Goal: Task Accomplishment & Management: Complete application form

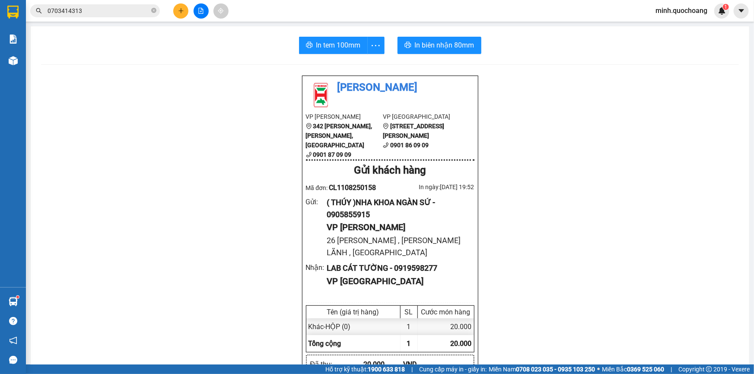
click at [180, 11] on icon "plus" at bounding box center [180, 10] width 0 height 5
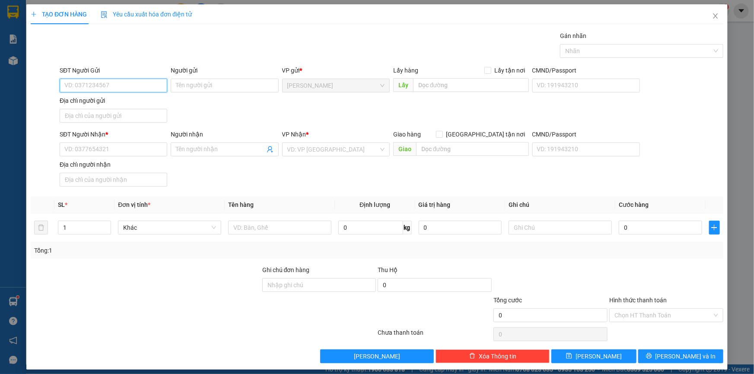
click at [114, 84] on input "SĐT Người Gửi" at bounding box center [114, 86] width 108 height 14
type input "0909850823"
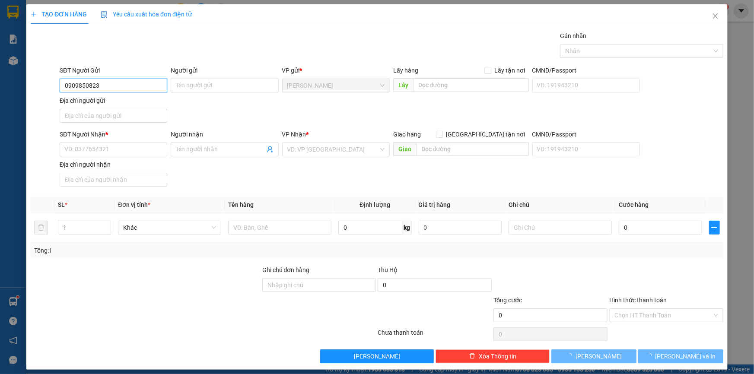
click at [114, 87] on input "0909850823" at bounding box center [114, 86] width 108 height 14
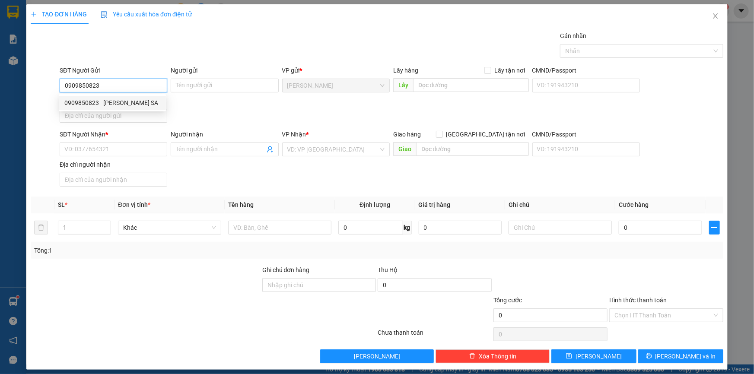
click at [120, 101] on div "0909850823 - [PERSON_NAME] SA" at bounding box center [112, 102] width 96 height 9
type input "[PERSON_NAME] SA"
type input "0909850823"
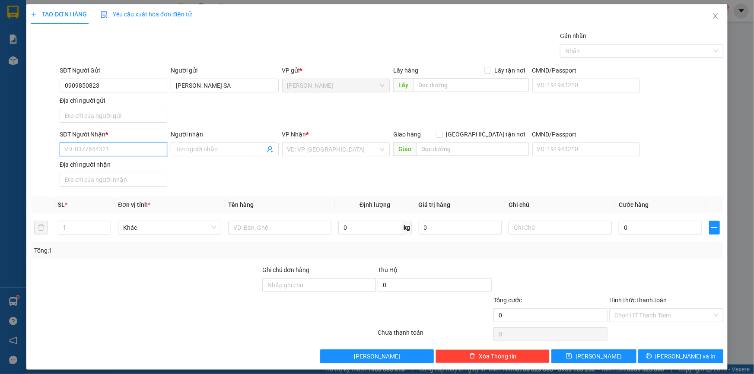
click at [108, 149] on input "SĐT Người Nhận *" at bounding box center [114, 149] width 108 height 14
click at [114, 181] on div "0972805820 - [PERSON_NAME]" at bounding box center [112, 179] width 96 height 9
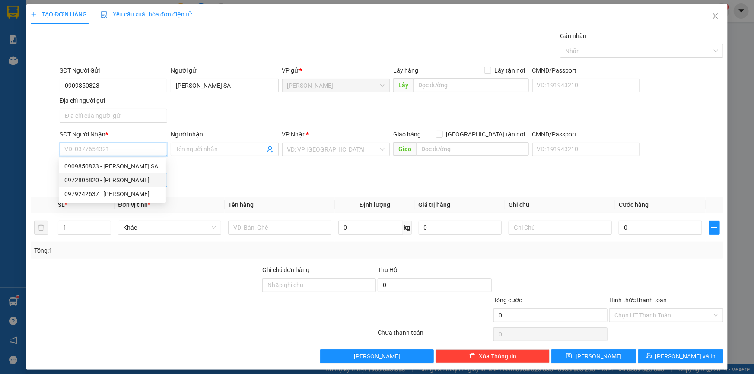
type input "0972805820"
type input "[PERSON_NAME]"
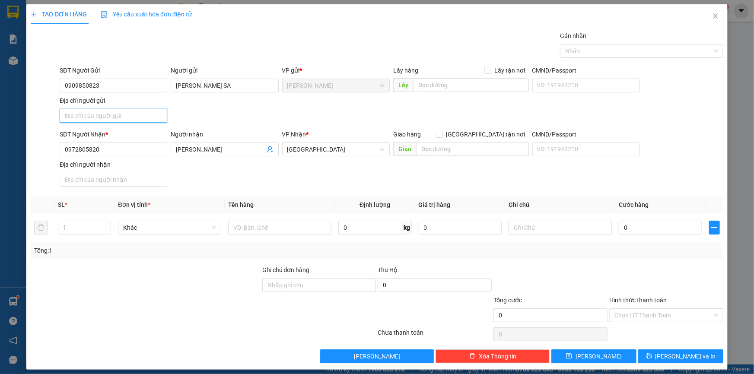
click at [104, 117] on input "Địa chỉ người gửi" at bounding box center [114, 116] width 108 height 14
type input "[GEOGRAPHIC_DATA] , [GEOGRAPHIC_DATA] , [GEOGRAPHIC_DATA]"
click at [247, 227] on input "text" at bounding box center [279, 228] width 103 height 14
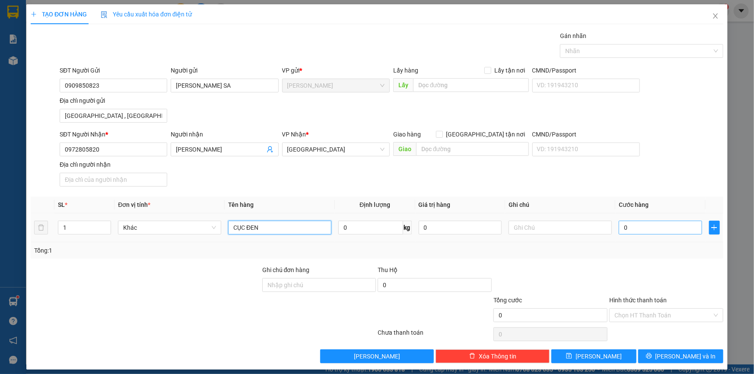
type input "CỤC ĐEN"
click at [645, 233] on input "0" at bounding box center [659, 228] width 83 height 14
type input "4"
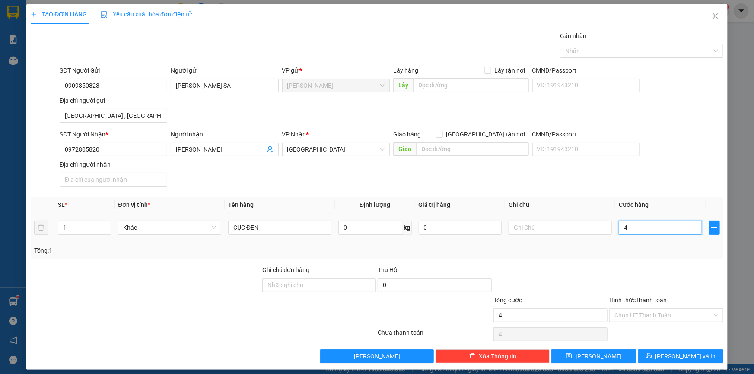
type input "40"
type input "40.000"
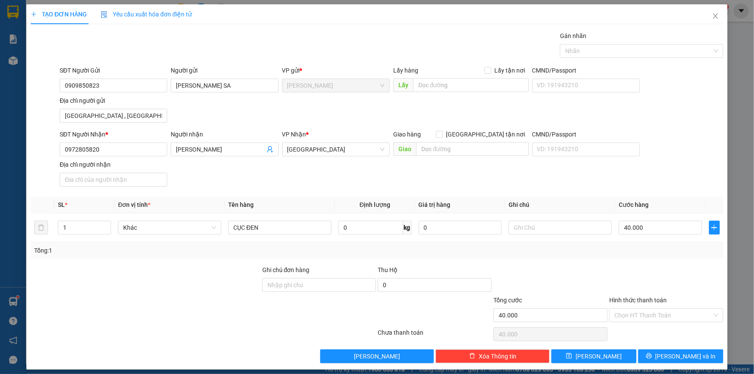
drag, startPoint x: 636, startPoint y: 317, endPoint x: 636, endPoint y: 323, distance: 5.7
click at [636, 317] on input "Hình thức thanh toán" at bounding box center [663, 315] width 98 height 13
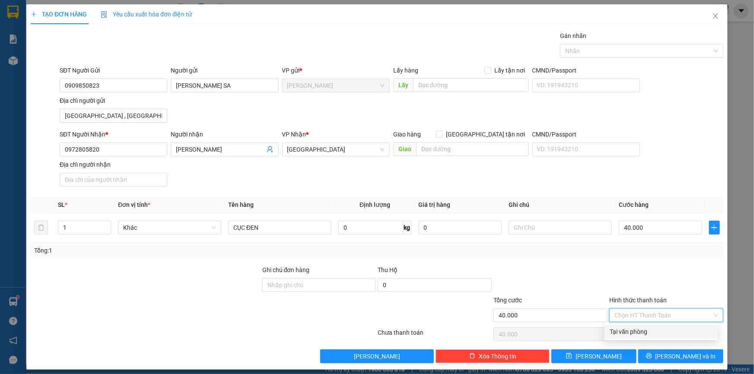
click at [632, 331] on div "Tại văn phòng" at bounding box center [660, 331] width 103 height 9
type input "0"
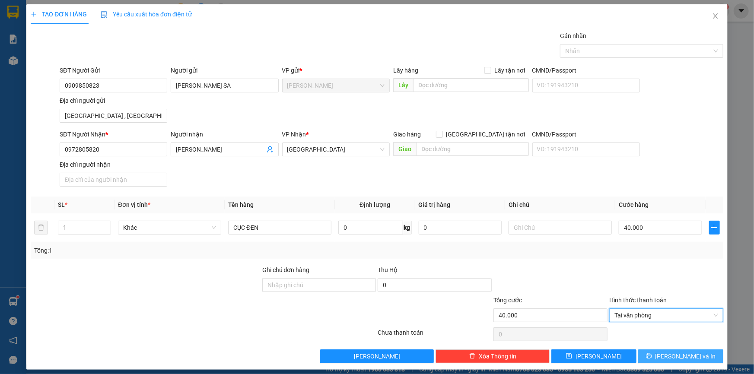
click at [655, 350] on button "[PERSON_NAME] và In" at bounding box center [680, 356] width 85 height 14
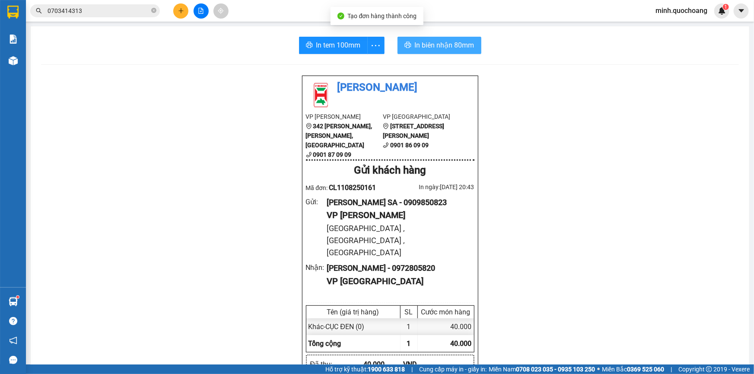
click at [456, 46] on span "In biên nhận 80mm" at bounding box center [445, 45] width 60 height 11
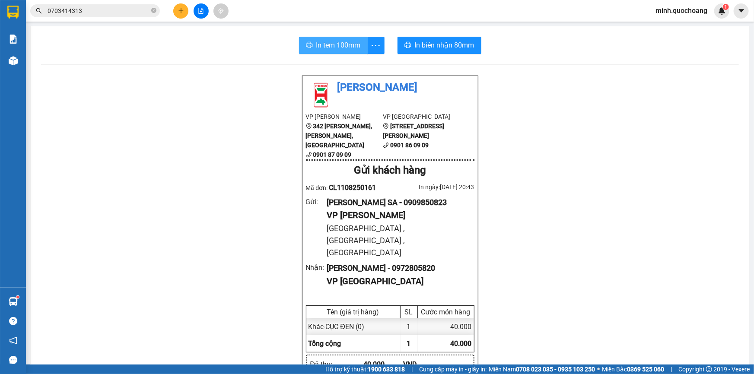
click at [325, 46] on span "In tem 100mm" at bounding box center [338, 45] width 44 height 11
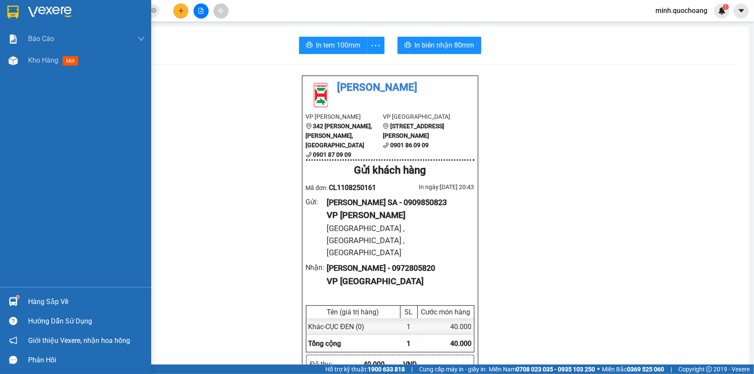
click at [35, 300] on div "Hàng sắp về" at bounding box center [86, 301] width 117 height 13
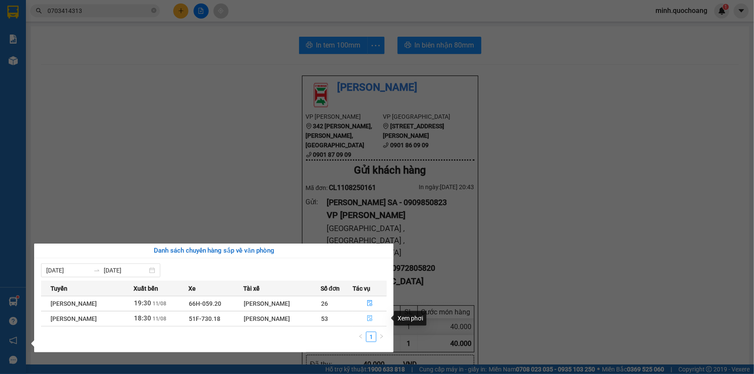
click at [370, 320] on icon "file-done" at bounding box center [369, 318] width 5 height 6
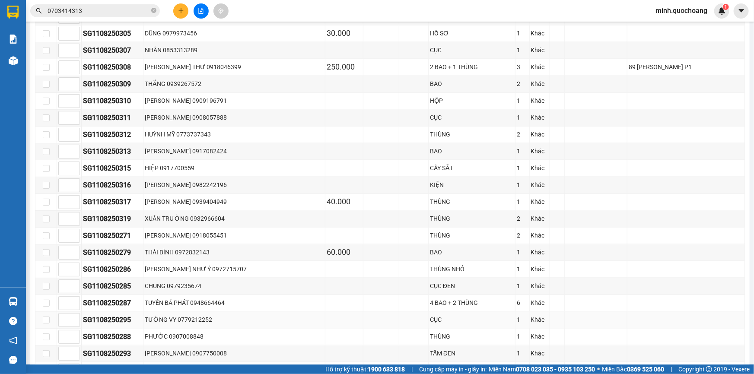
scroll to position [975, 0]
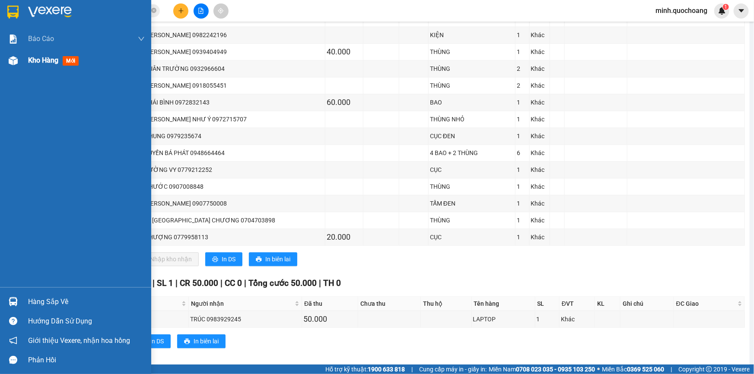
click at [12, 60] on img at bounding box center [13, 60] width 9 height 9
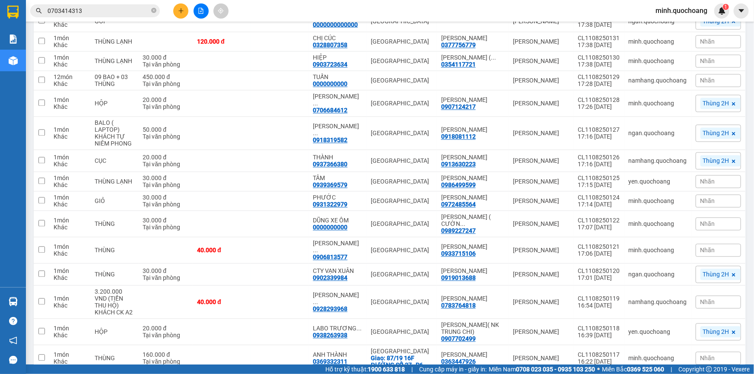
scroll to position [875, 0]
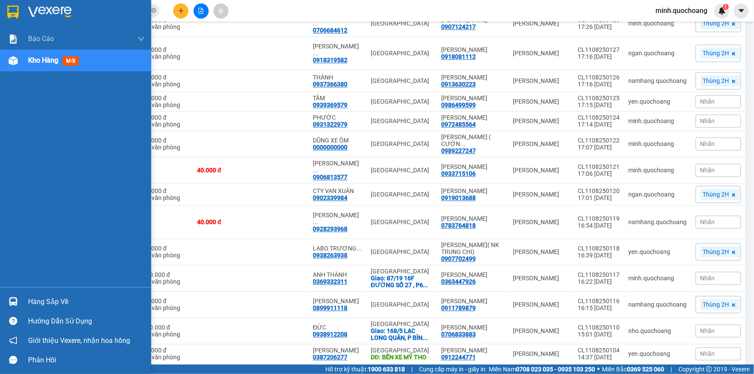
click at [32, 303] on div "Hàng sắp về" at bounding box center [86, 301] width 117 height 13
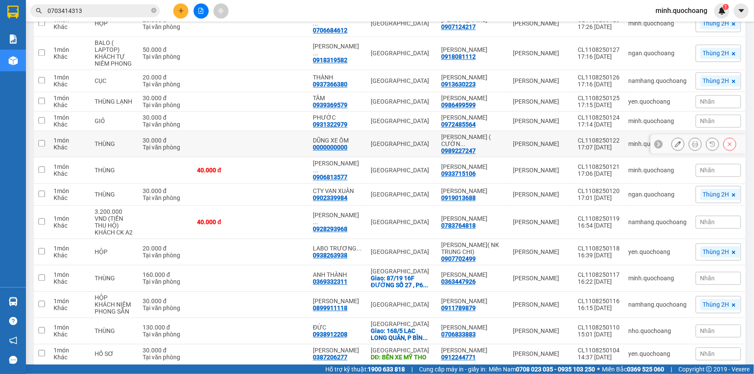
click at [319, 185] on section "Kết quả tìm kiếm ( 2 ) Bộ lọc Mã ĐH Trạng thái Món hàng Thu hộ Tổng cước Chưa c…" at bounding box center [377, 187] width 754 height 374
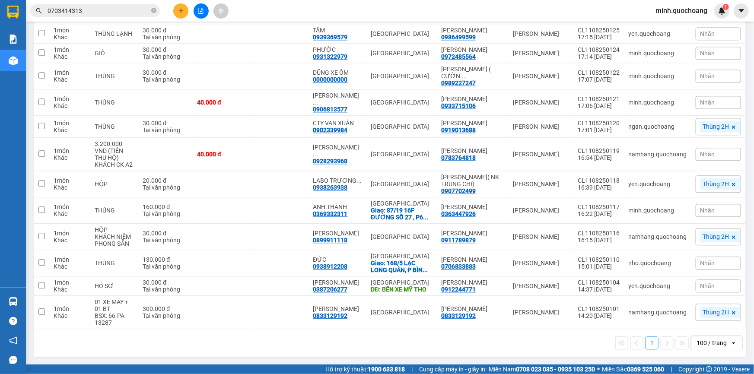
scroll to position [980, 0]
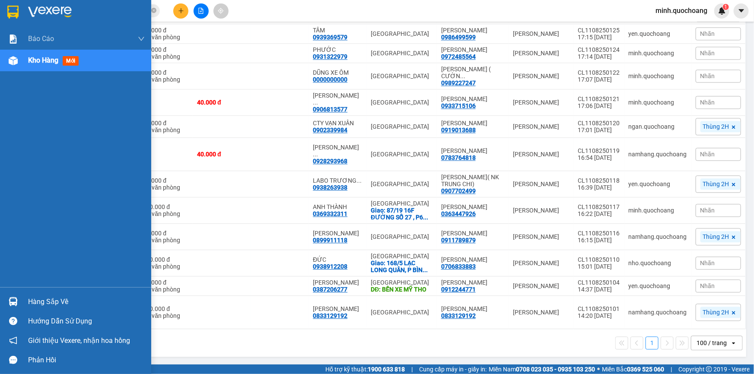
click at [43, 63] on span "Kho hàng" at bounding box center [43, 60] width 30 height 8
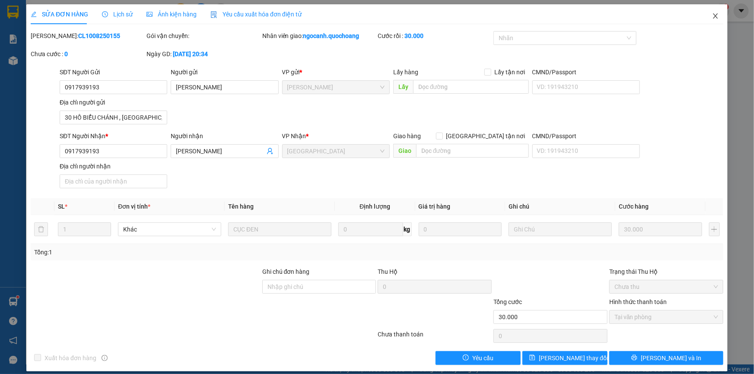
click at [709, 13] on span "Close" at bounding box center [715, 16] width 24 height 24
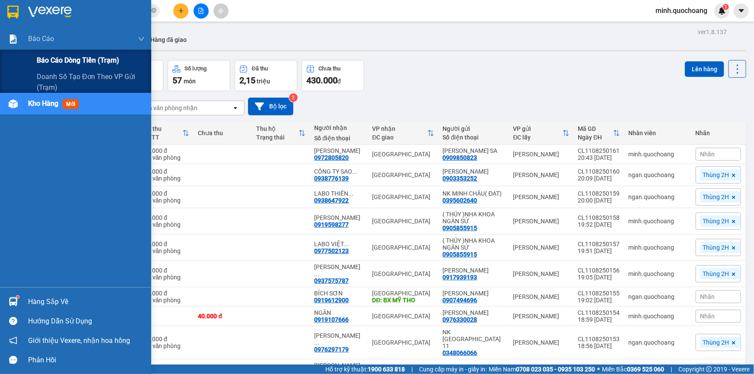
click at [60, 60] on span "Báo cáo dòng tiền (trạm)" at bounding box center [78, 60] width 82 height 11
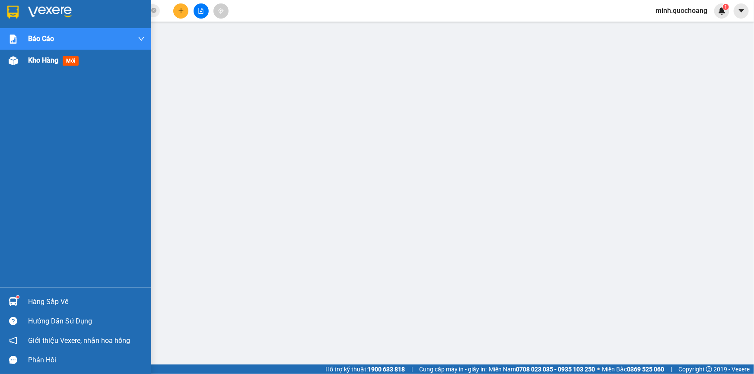
click at [28, 63] on span "Kho hàng" at bounding box center [43, 60] width 30 height 8
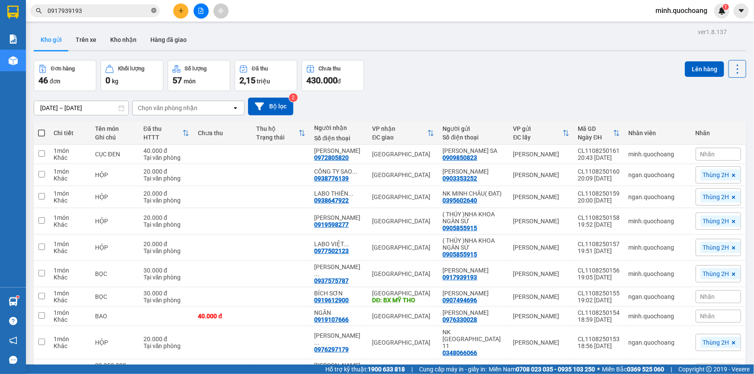
click at [154, 8] on icon "close-circle" at bounding box center [153, 10] width 5 height 5
